Goal: Task Accomplishment & Management: Complete application form

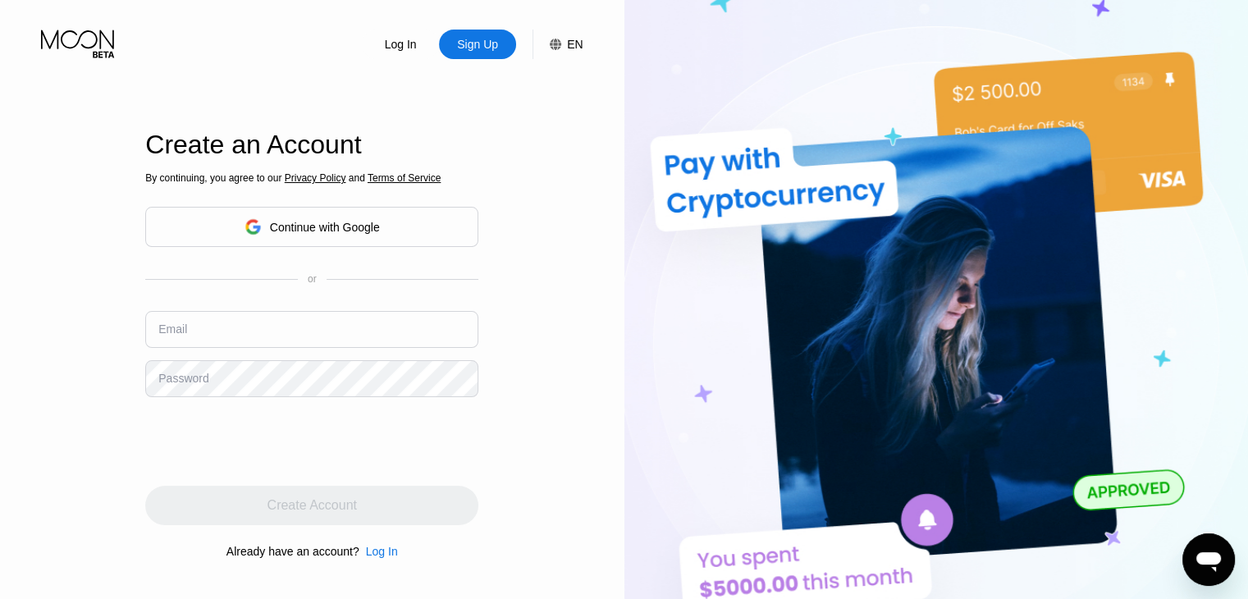
click at [220, 76] on div "Create an Account By continuing, you agree to our Privacy Policy and Terms of S…" at bounding box center [311, 345] width 333 height 659
